Goal: Information Seeking & Learning: Learn about a topic

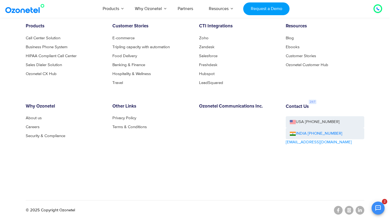
click at [43, 6] on img at bounding box center [26, 9] width 44 height 10
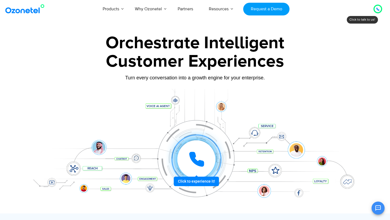
click at [27, 9] on img at bounding box center [26, 9] width 44 height 10
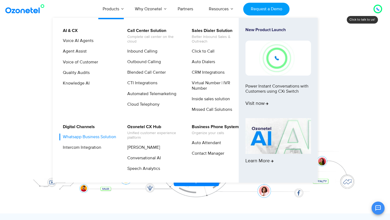
click at [81, 137] on link "Whatsapp Business Solution" at bounding box center [88, 137] width 58 height 7
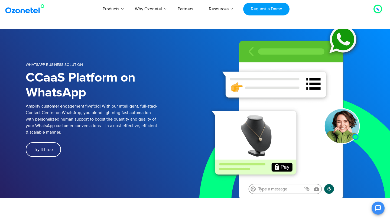
click at [159, 111] on p "Amplify customer engagement fivefold! With our intelligent, full-stack Contact …" at bounding box center [110, 119] width 169 height 33
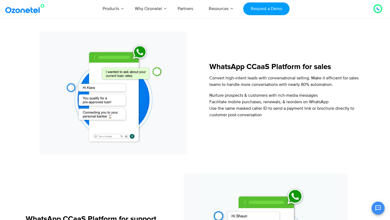
scroll to position [497, 0]
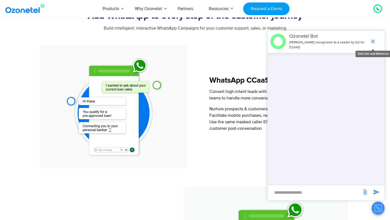
click at [373, 41] on icon "end chat or minimize" at bounding box center [373, 42] width 4 height 4
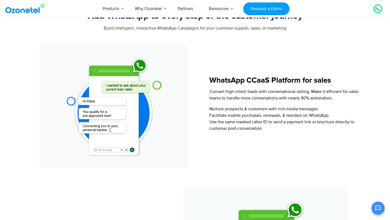
click at [196, 104] on div at bounding box center [114, 106] width 176 height 123
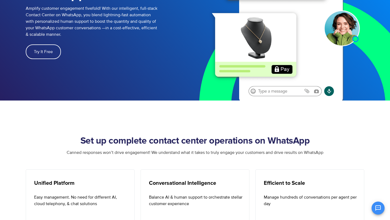
scroll to position [0, 0]
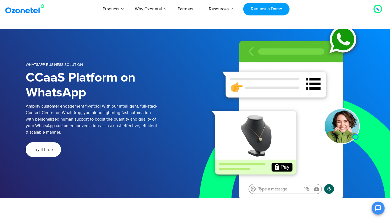
click at [44, 151] on span "Try It Free" at bounding box center [43, 149] width 19 height 4
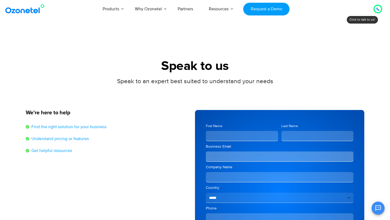
click at [116, 139] on li "Understand pricing or features" at bounding box center [108, 139] width 164 height 9
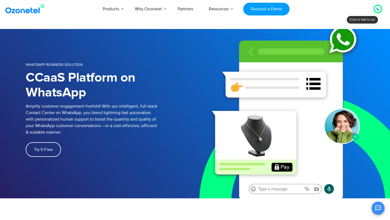
click at [379, 11] on div at bounding box center [377, 9] width 3 height 7
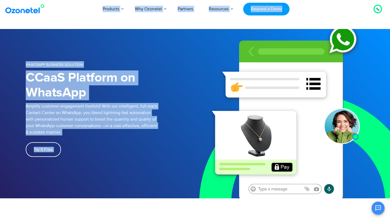
drag, startPoint x: 379, startPoint y: 11, endPoint x: 239, endPoint y: 69, distance: 151.6
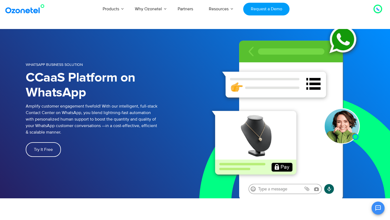
click at [166, 84] on h1 "CCaaS Platform on WhatsApp" at bounding box center [110, 85] width 169 height 30
click at [191, 8] on link "Partners" at bounding box center [185, 9] width 31 height 18
